Goal: Task Accomplishment & Management: Use online tool/utility

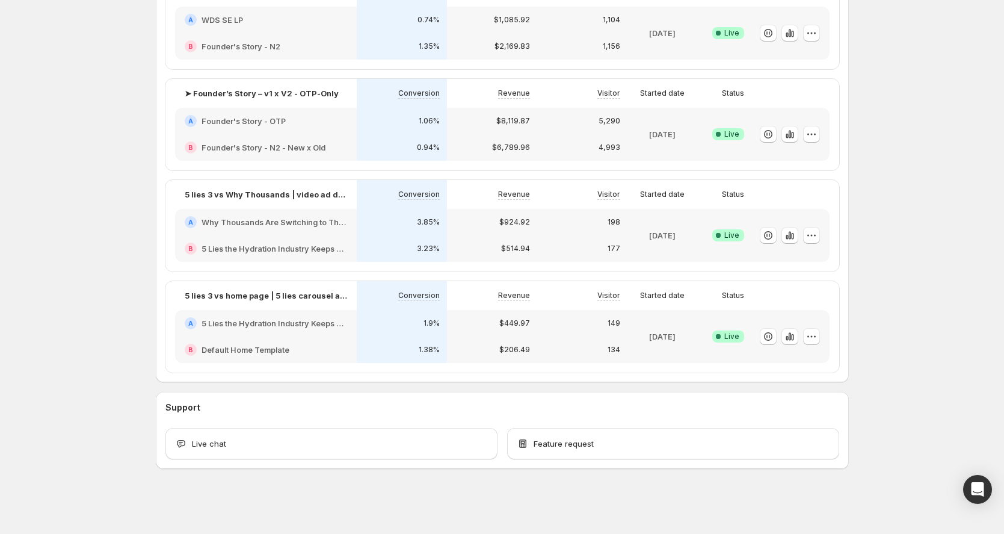
scroll to position [357, 0]
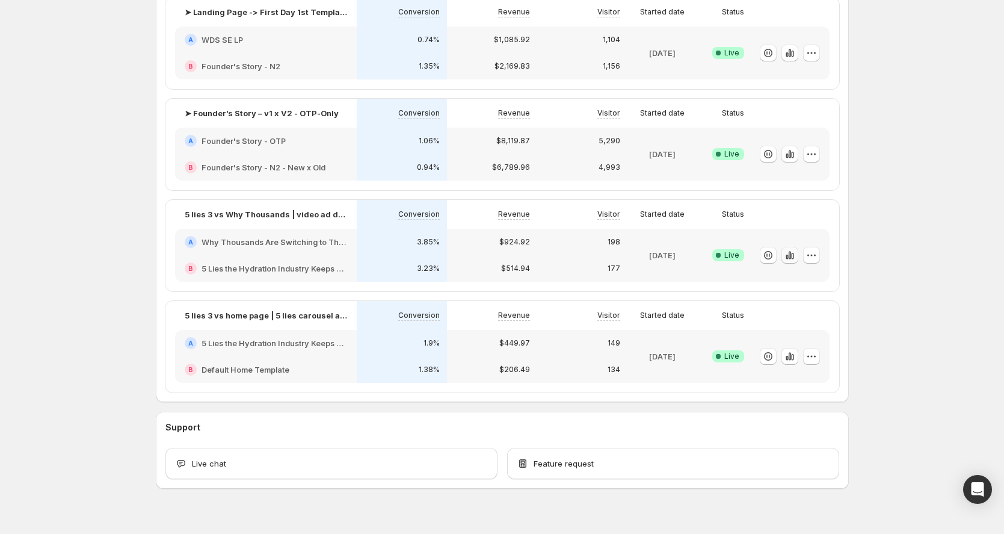
click at [796, 256] on icon "button" at bounding box center [790, 255] width 12 height 12
click at [794, 255] on icon "button" at bounding box center [792, 256] width 2 height 7
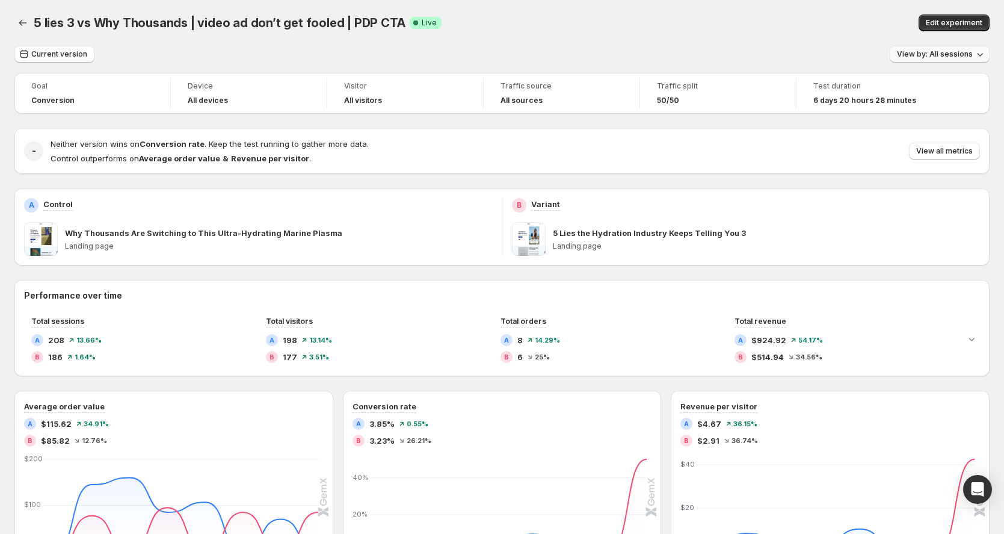
click at [961, 55] on span "View by: All sessions" at bounding box center [935, 54] width 76 height 10
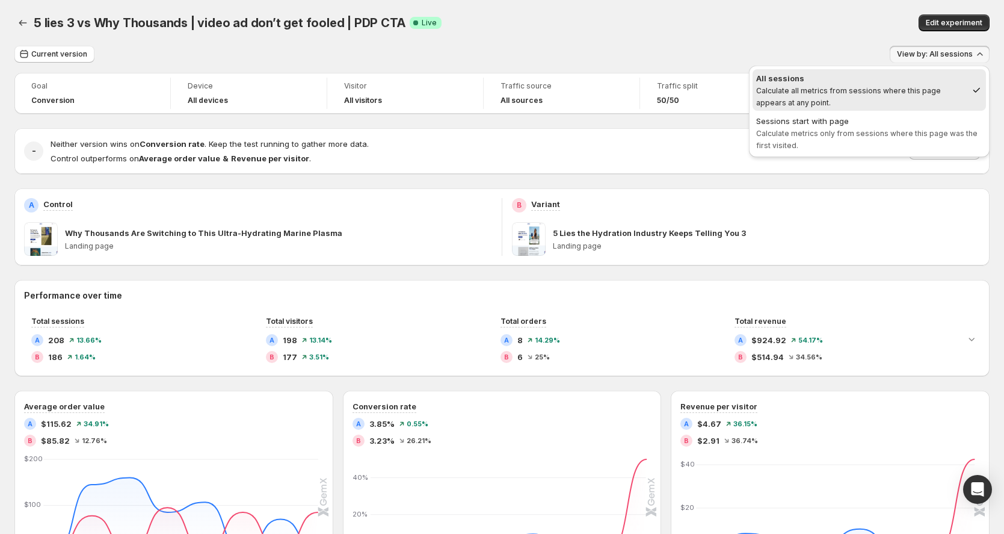
click at [961, 55] on span "View by: All sessions" at bounding box center [935, 54] width 76 height 10
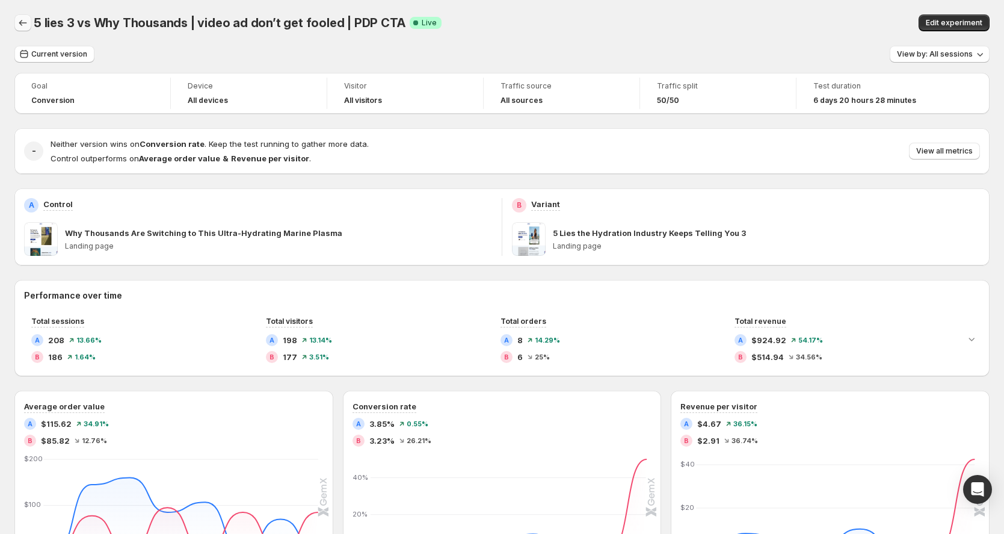
click at [28, 25] on icon "Back" at bounding box center [23, 23] width 12 height 12
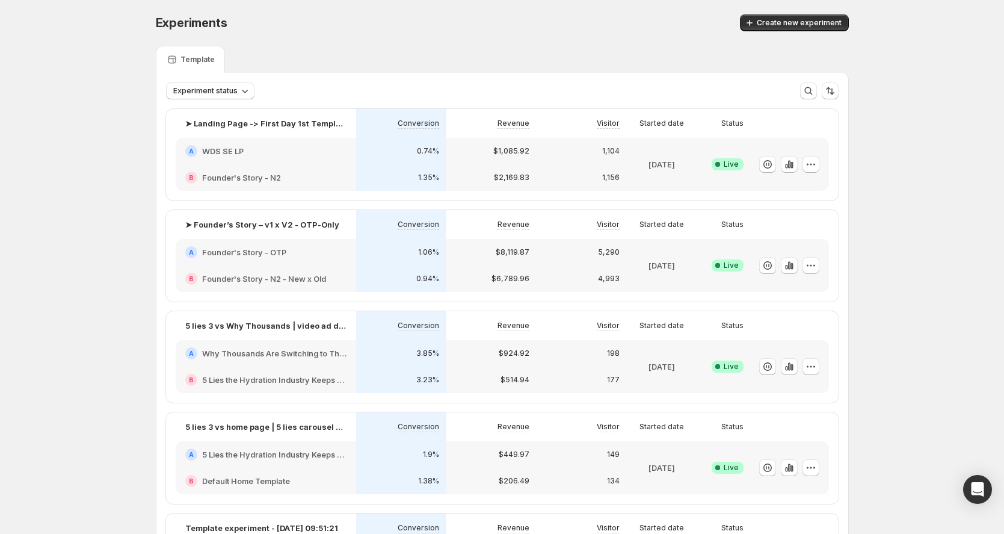
scroll to position [340, 0]
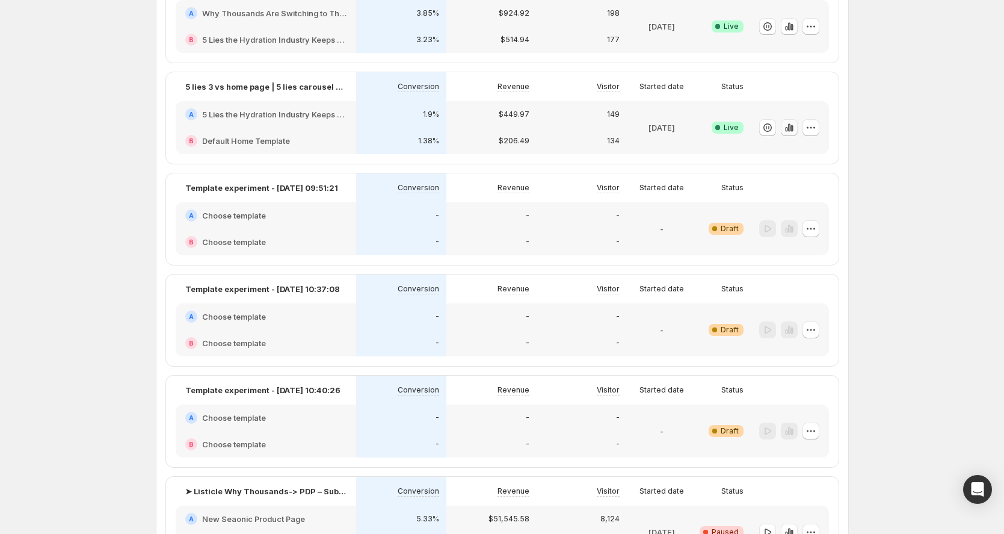
click at [790, 128] on icon "button" at bounding box center [789, 127] width 2 height 8
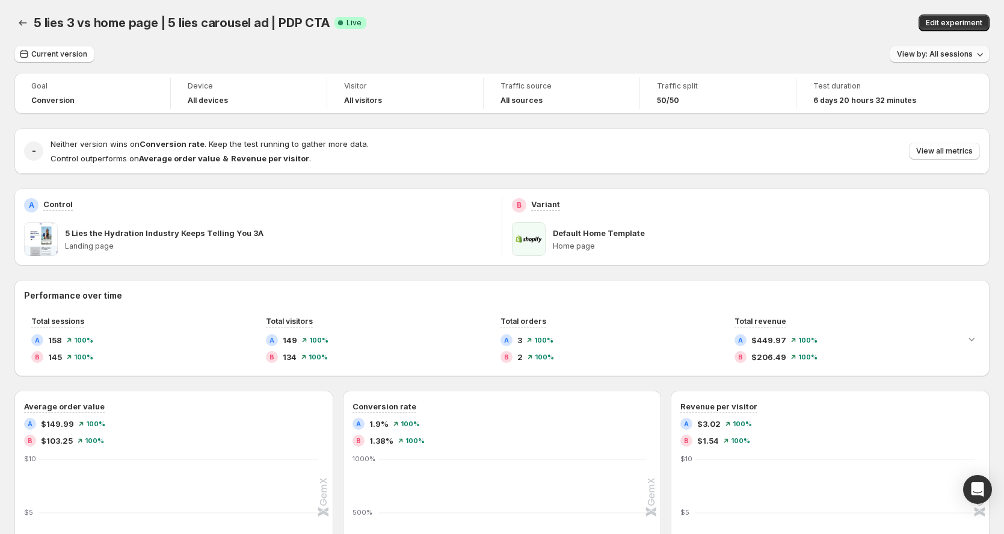
click at [971, 55] on span "View by: All sessions" at bounding box center [935, 54] width 76 height 10
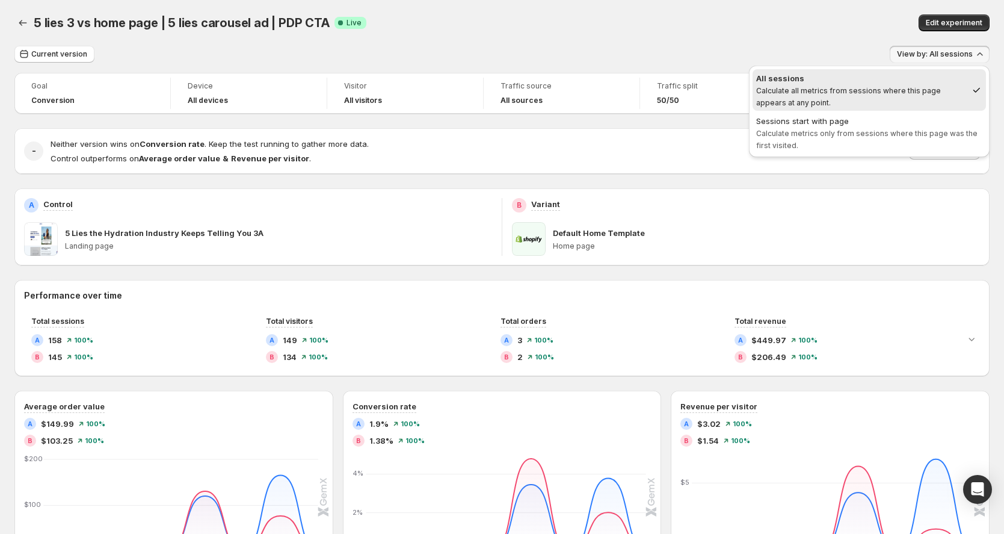
click at [701, 22] on div "Edit experiment" at bounding box center [817, 22] width 345 height 17
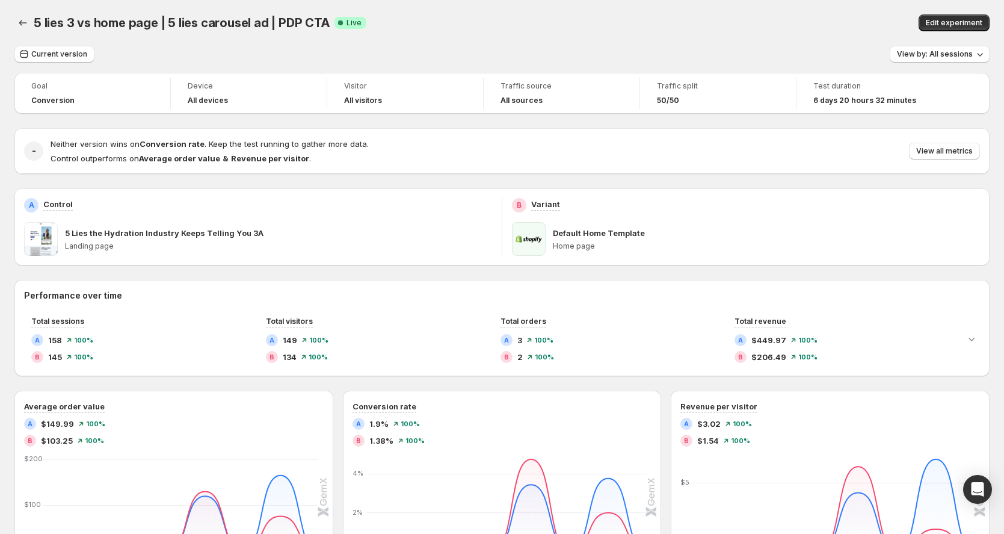
scroll to position [384, 0]
